Goal: Information Seeking & Learning: Learn about a topic

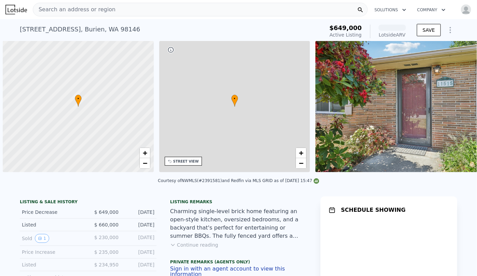
scroll to position [0, 3]
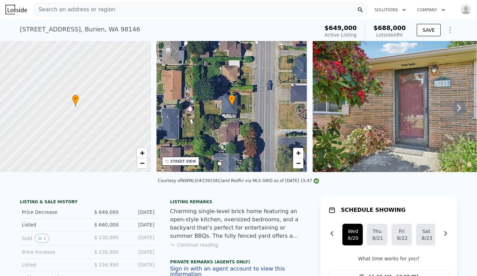
click at [94, 11] on span "Search an address or region" at bounding box center [74, 9] width 82 height 8
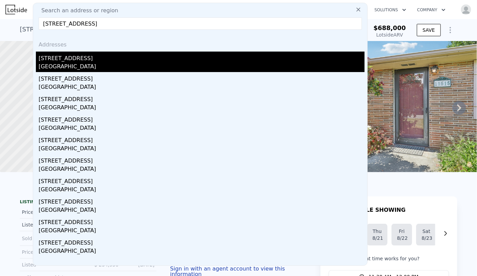
type input "[STREET_ADDRESS]"
click at [92, 60] on div "[STREET_ADDRESS]" at bounding box center [202, 57] width 326 height 11
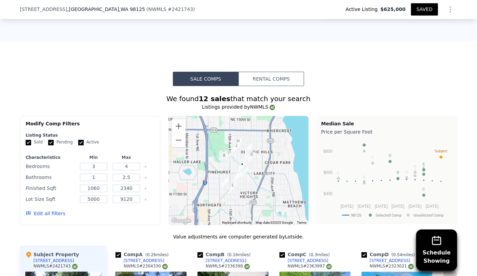
click at [42, 212] on button "Edit all filters" at bounding box center [46, 213] width 40 height 7
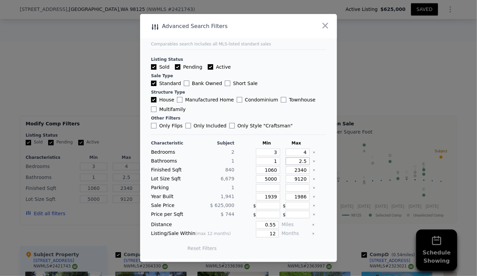
drag, startPoint x: 303, startPoint y: 161, endPoint x: 281, endPoint y: 163, distance: 21.2
click at [285, 163] on input "2.5" at bounding box center [297, 161] width 24 height 8
drag, startPoint x: 302, startPoint y: 170, endPoint x: 278, endPoint y: 170, distance: 23.9
click at [278, 170] on div "Finished Sqft 840 1060 2340" at bounding box center [238, 170] width 175 height 8
type input "1"
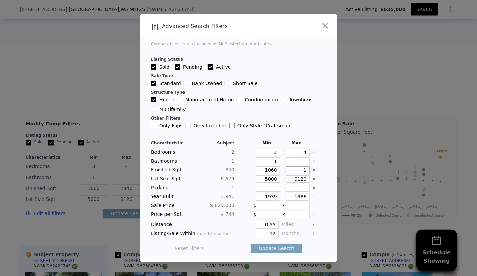
type input "1"
type input "15"
type input "150"
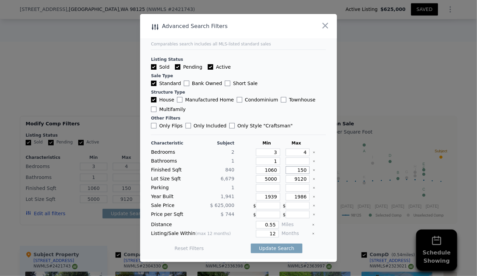
type input "1500"
drag, startPoint x: 274, startPoint y: 179, endPoint x: 241, endPoint y: 181, distance: 33.5
click at [241, 181] on div "Lot Size Sqft 6,679 5000 9120" at bounding box center [238, 179] width 175 height 8
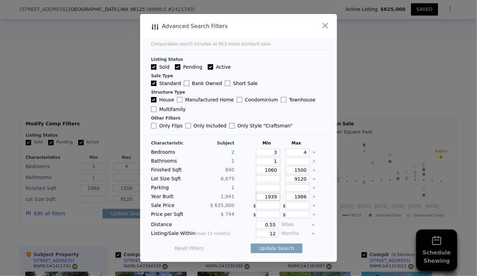
drag, startPoint x: 276, startPoint y: 197, endPoint x: 253, endPoint y: 198, distance: 22.9
click at [256, 198] on input "1939" at bounding box center [268, 197] width 24 height 8
drag, startPoint x: 274, startPoint y: 233, endPoint x: 268, endPoint y: 233, distance: 6.2
click at [268, 233] on input "12" at bounding box center [267, 234] width 23 height 8
type input "6"
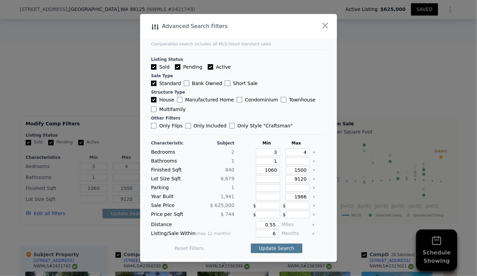
click at [276, 247] on button "Update Search" at bounding box center [277, 248] width 52 height 10
checkbox input "false"
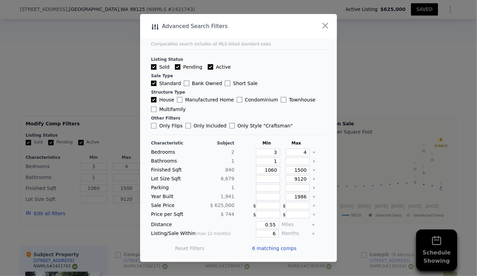
click at [271, 249] on span "6 matching comps" at bounding box center [274, 248] width 44 height 7
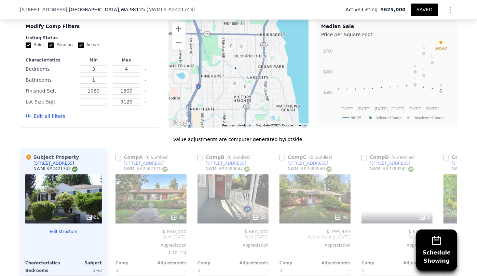
scroll to position [802, 0]
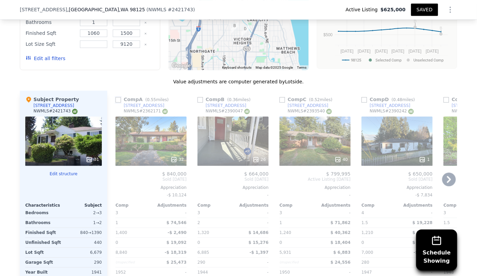
click at [118, 101] on input "checkbox" at bounding box center [117, 99] width 5 height 5
checkbox input "true"
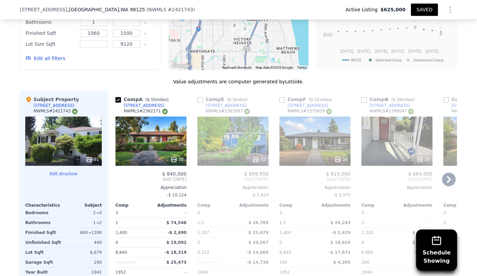
click at [234, 150] on div "32" at bounding box center [232, 140] width 71 height 49
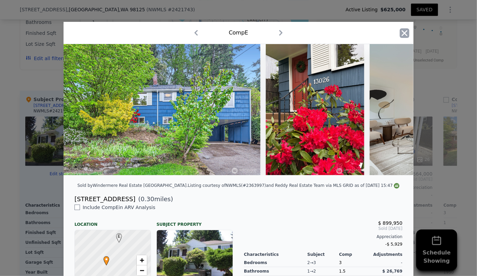
click at [400, 32] on icon "button" at bounding box center [405, 33] width 10 height 10
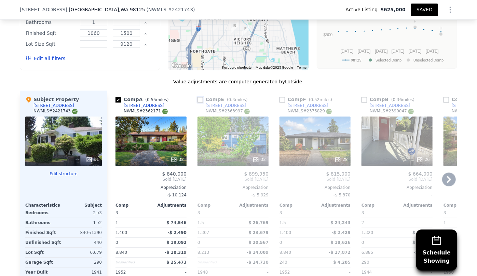
click at [197, 99] on input "checkbox" at bounding box center [199, 99] width 5 height 5
checkbox input "true"
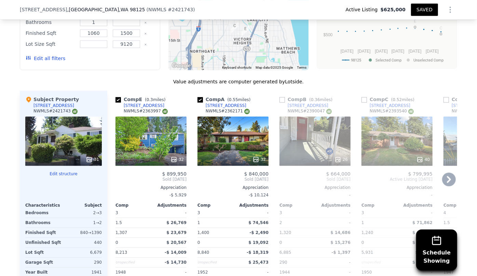
click at [447, 174] on icon at bounding box center [449, 179] width 14 height 14
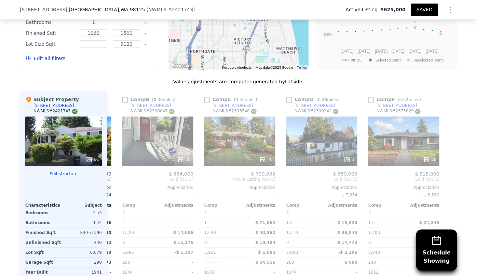
scroll to position [0, 158]
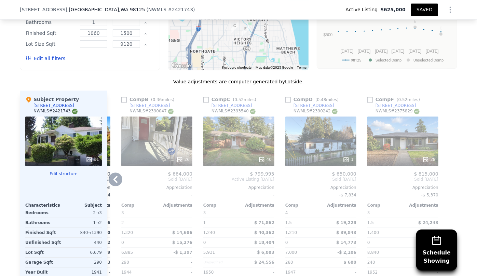
click at [401, 144] on div "28" at bounding box center [402, 140] width 71 height 49
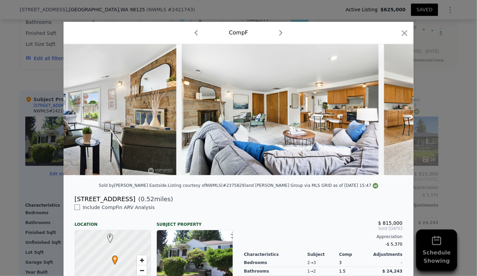
scroll to position [0, 3948]
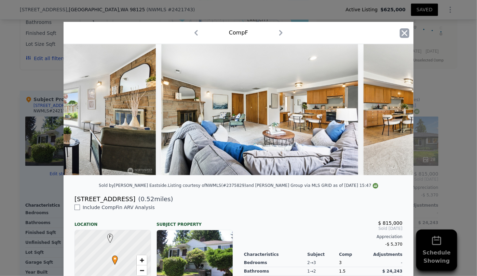
click at [404, 31] on icon "button" at bounding box center [405, 33] width 6 height 6
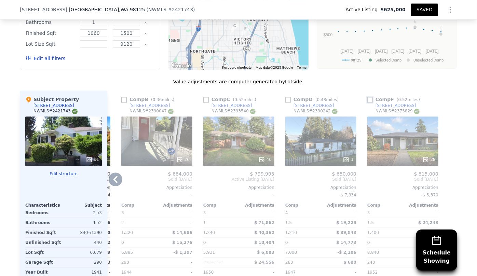
click at [367, 99] on input "checkbox" at bounding box center [369, 99] width 5 height 5
checkbox input "true"
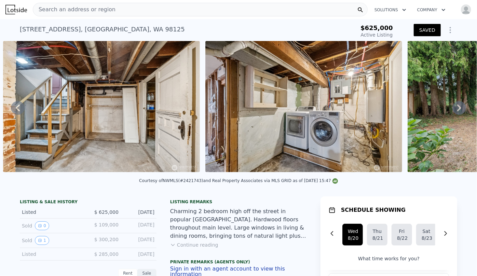
click at [70, 9] on span "Search an address or region" at bounding box center [74, 9] width 82 height 8
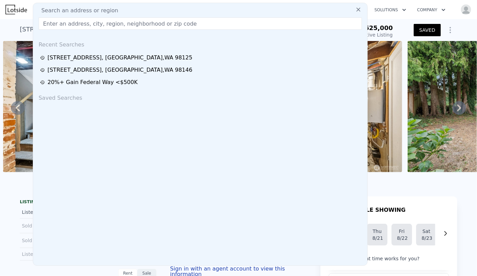
click at [420, 27] on button "SAVED" at bounding box center [427, 30] width 27 height 12
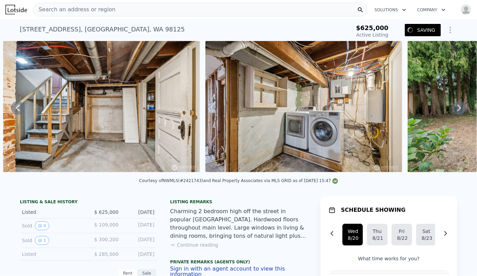
click at [53, 9] on span "Search an address or region" at bounding box center [74, 9] width 82 height 8
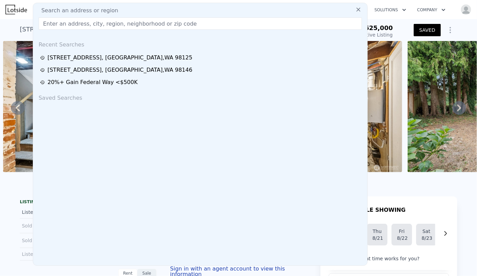
drag, startPoint x: 36, startPoint y: 26, endPoint x: 52, endPoint y: 24, distance: 16.5
click at [52, 24] on input "text" at bounding box center [200, 23] width 323 height 12
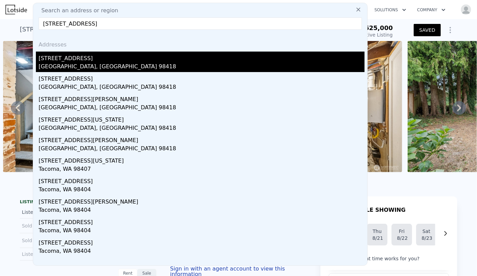
type input "[STREET_ADDRESS]"
click at [72, 53] on div "[STREET_ADDRESS]" at bounding box center [202, 57] width 326 height 11
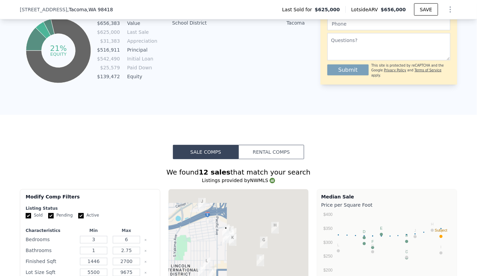
scroll to position [590, 0]
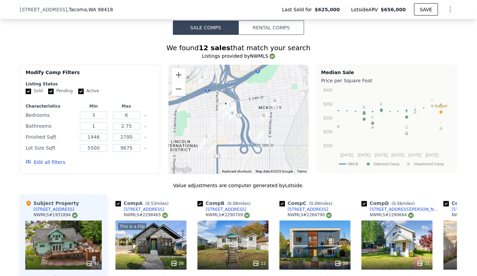
click at [268, 29] on button "Rental Comps" at bounding box center [271, 27] width 66 height 14
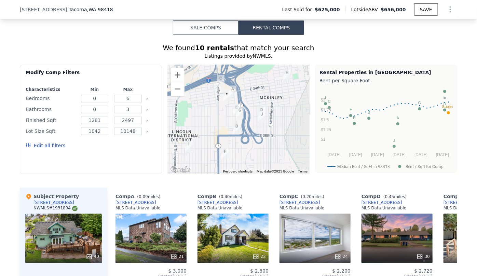
click at [217, 33] on button "Sale Comps" at bounding box center [206, 27] width 66 height 14
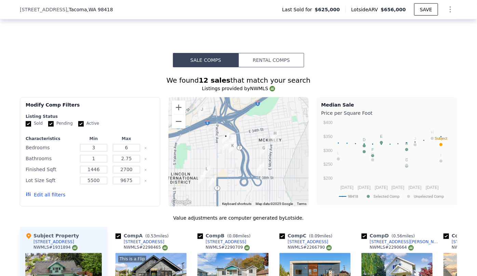
scroll to position [528, 0]
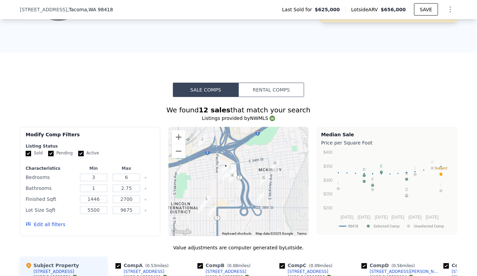
click at [271, 93] on button "Rental Comps" at bounding box center [271, 90] width 66 height 14
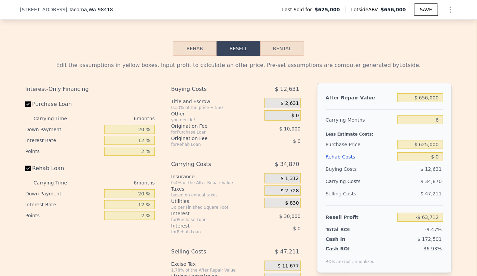
scroll to position [993, 0]
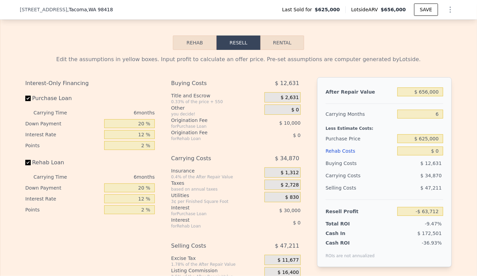
click at [284, 50] on button "Rental" at bounding box center [282, 43] width 44 height 14
select select "30"
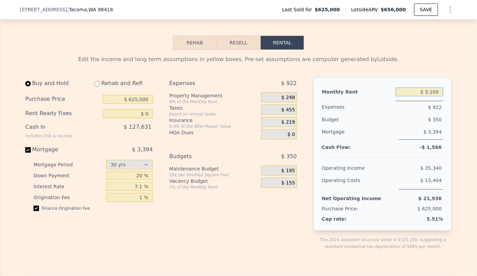
click at [436, 96] on input "$ 3,100" at bounding box center [418, 91] width 47 height 9
type input "$ 3"
type input "$ 2,600"
